Goal: Transaction & Acquisition: Purchase product/service

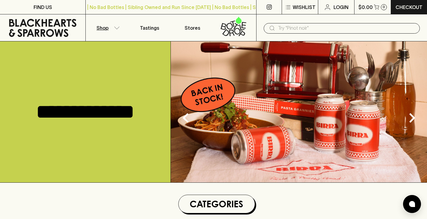
click at [112, 27] on button "Shop" at bounding box center [107, 27] width 43 height 27
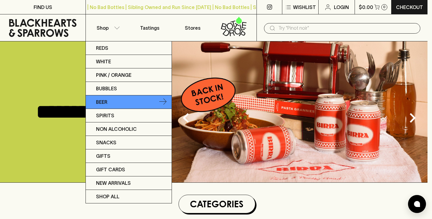
click at [144, 102] on link "Beer" at bounding box center [129, 101] width 86 height 13
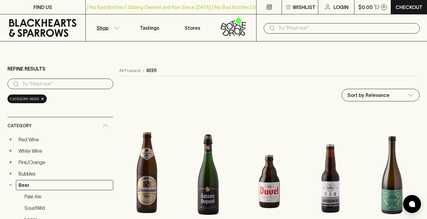
click at [116, 28] on icon "button" at bounding box center [117, 27] width 6 height 3
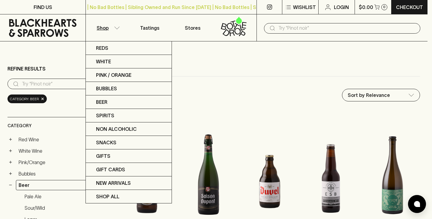
click at [186, 68] on div at bounding box center [216, 109] width 432 height 219
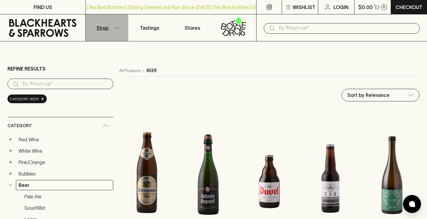
click at [115, 24] on button "Shop" at bounding box center [107, 27] width 43 height 27
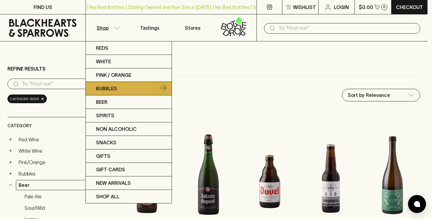
click at [136, 88] on link "Bubbles" at bounding box center [129, 88] width 86 height 13
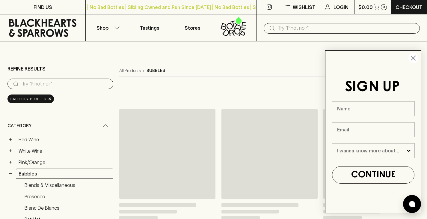
click at [412, 57] on circle "Close dialog" at bounding box center [414, 58] width 10 height 10
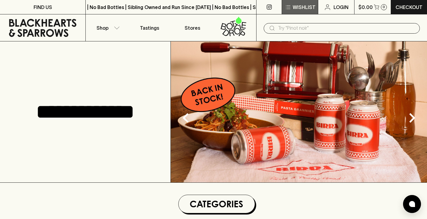
click at [294, 9] on p "Wishlist" at bounding box center [304, 7] width 23 height 7
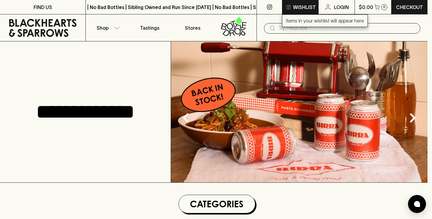
click at [294, 9] on div at bounding box center [216, 109] width 432 height 219
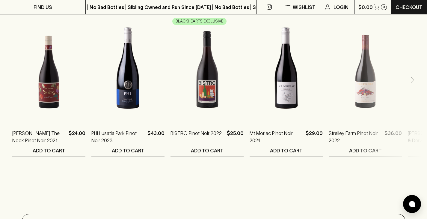
scroll to position [779, 0]
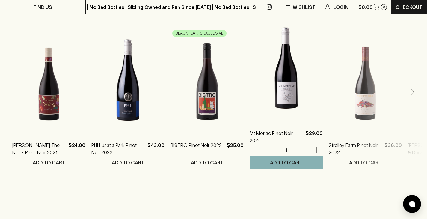
click at [279, 109] on img at bounding box center [286, 68] width 73 height 105
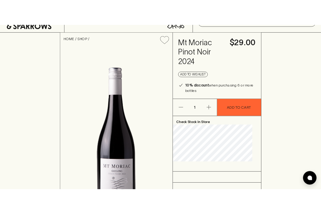
scroll to position [29, 0]
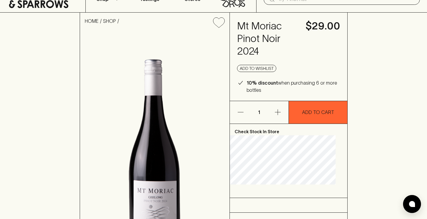
click at [30, 115] on div "HOME SHOP [GEOGRAPHIC_DATA] Pinot Noir 2024 $29.00 Add to wishlist 10% discount…" at bounding box center [213, 140] width 427 height 255
